Goal: Transaction & Acquisition: Purchase product/service

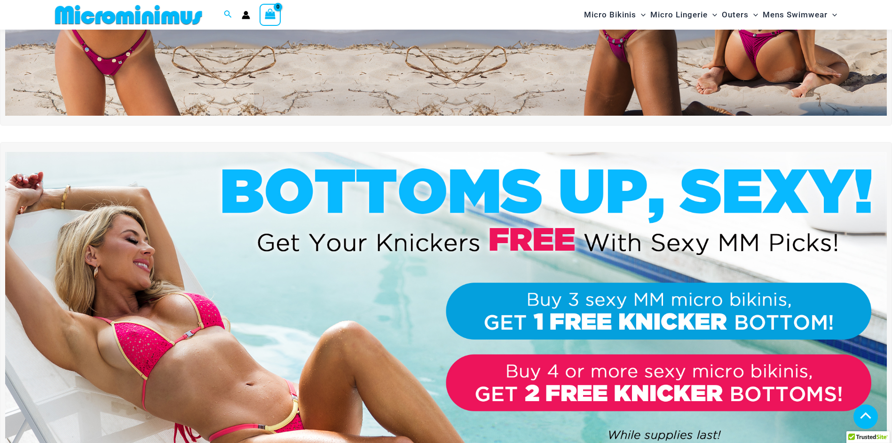
scroll to position [180, 0]
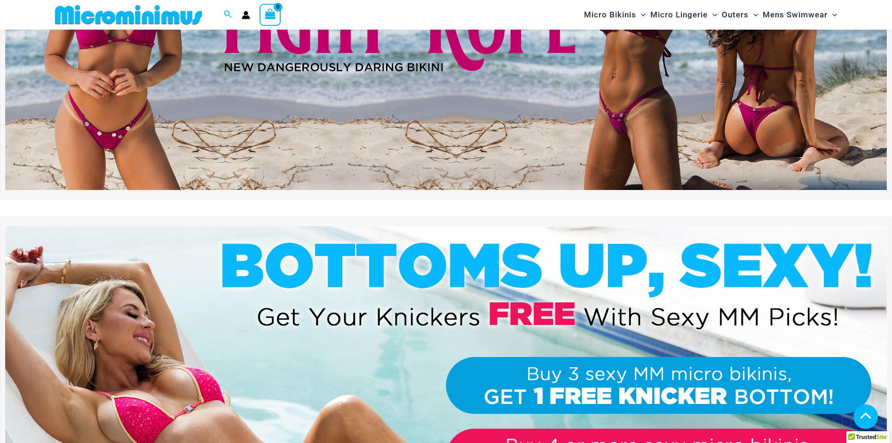
click at [412, 91] on img at bounding box center [445, 39] width 881 height 299
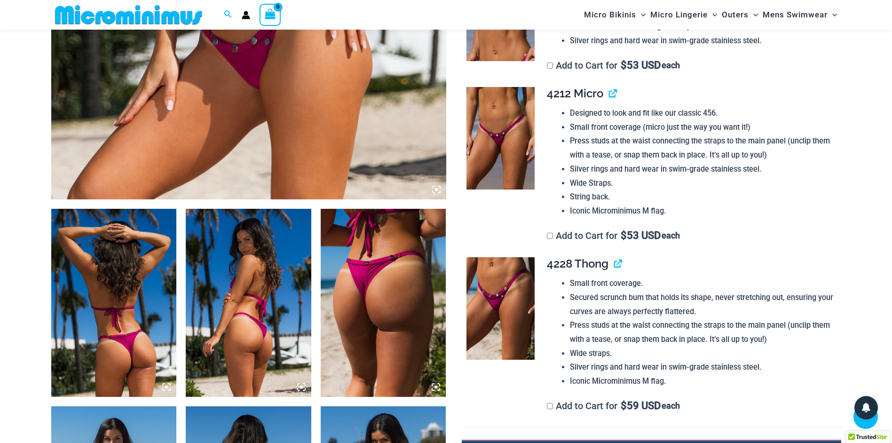
scroll to position [462, 0]
